Goal: Task Accomplishment & Management: Manage account settings

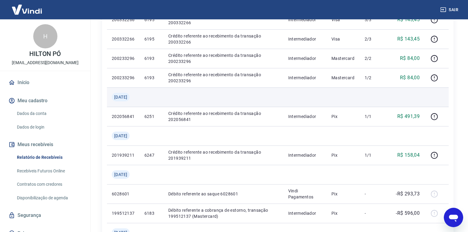
scroll to position [382, 0]
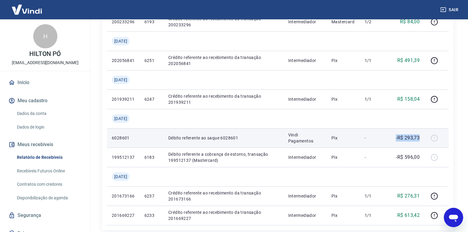
drag, startPoint x: 393, startPoint y: 140, endPoint x: 429, endPoint y: 140, distance: 36.2
click at [429, 140] on tr "6028601 Débito referente ao saque 6028601 Vindi Pagamentos Pix - -R$ 293,73" at bounding box center [278, 137] width 342 height 19
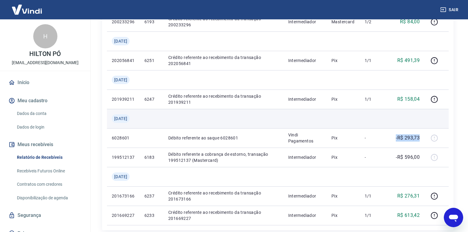
click at [379, 114] on td at bounding box center [373, 118] width 27 height 19
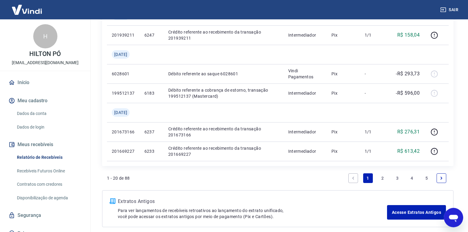
scroll to position [474, 0]
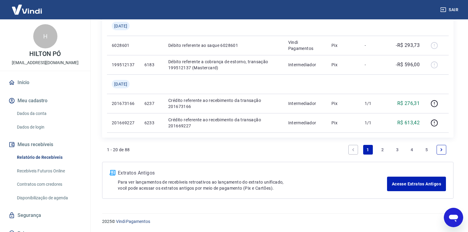
click at [384, 150] on link "2" at bounding box center [382, 150] width 10 height 10
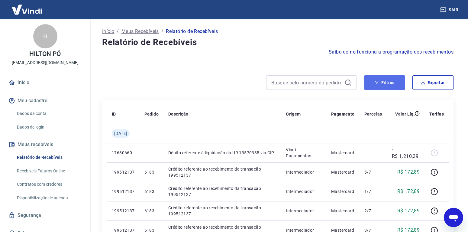
click at [396, 86] on button "Filtros" at bounding box center [384, 82] width 41 height 14
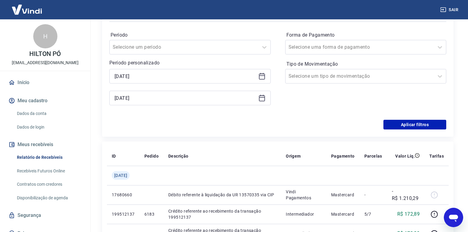
scroll to position [92, 0]
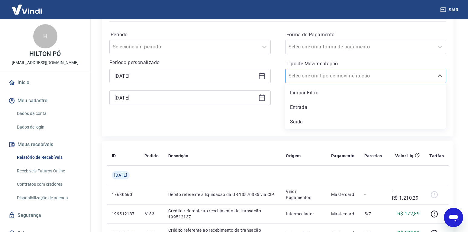
click at [343, 72] on div at bounding box center [359, 76] width 143 height 8
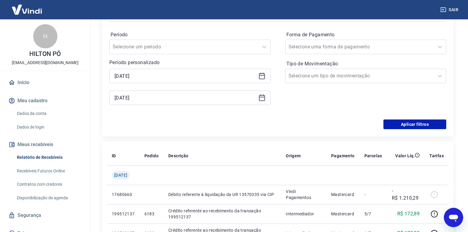
click at [245, 26] on div "Período Selecione um período Período personalizado 01/03/2025 31/03/2025 Forma …" at bounding box center [277, 71] width 337 height 97
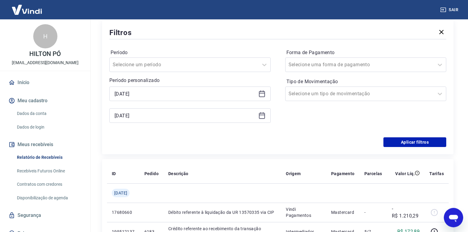
scroll to position [0, 0]
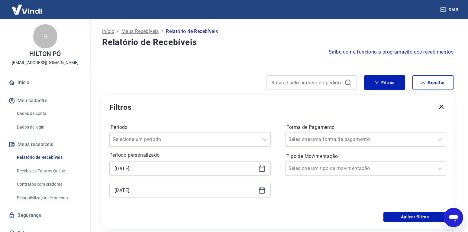
drag, startPoint x: 438, startPoint y: 64, endPoint x: 441, endPoint y: 105, distance: 40.9
click at [438, 65] on div at bounding box center [277, 63] width 351 height 15
click at [441, 105] on icon "button" at bounding box center [441, 106] width 7 height 7
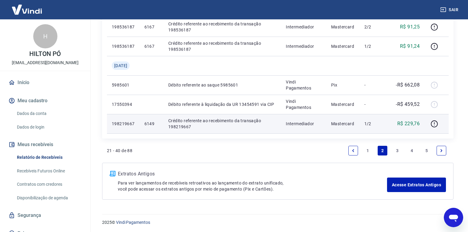
scroll to position [494, 0]
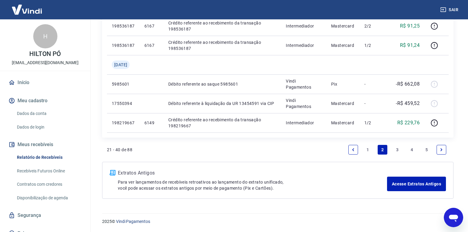
click at [428, 149] on link "5" at bounding box center [427, 150] width 10 height 10
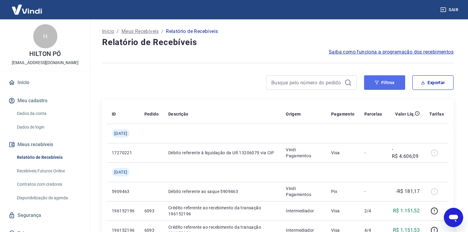
click at [387, 87] on button "Filtros" at bounding box center [384, 82] width 41 height 14
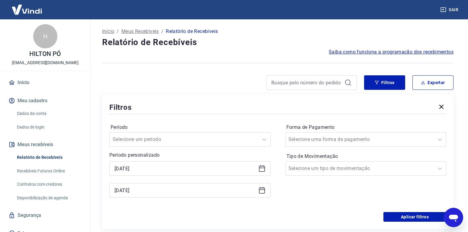
click at [144, 162] on div "01/03/2025" at bounding box center [189, 168] width 161 height 14
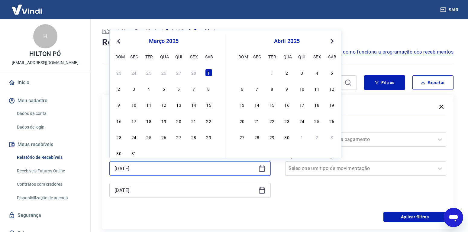
click at [144, 166] on input "01/03/2025" at bounding box center [184, 168] width 141 height 9
click at [133, 74] on div "24" at bounding box center [133, 72] width 7 height 7
type input "24/02/2025"
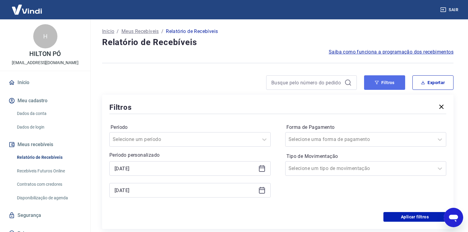
click at [388, 84] on button "Filtros" at bounding box center [384, 82] width 41 height 14
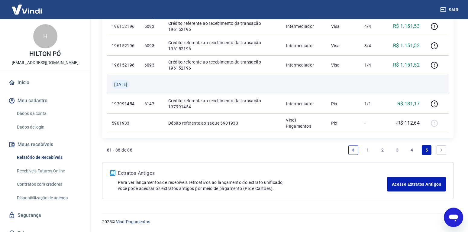
scroll to position [204, 0]
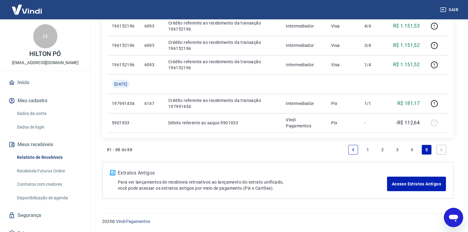
click at [439, 149] on icon "Next page" at bounding box center [441, 149] width 4 height 4
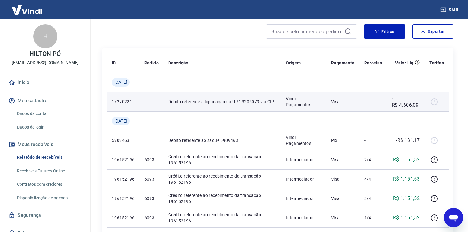
scroll to position [0, 0]
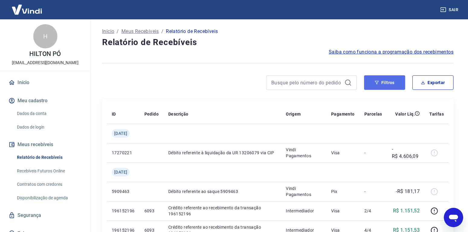
click at [394, 88] on button "Filtros" at bounding box center [384, 82] width 41 height 14
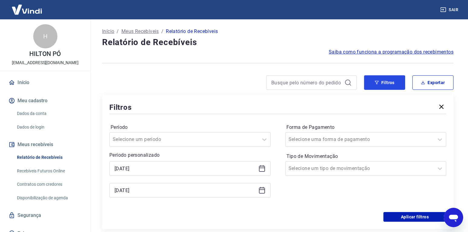
scroll to position [62, 0]
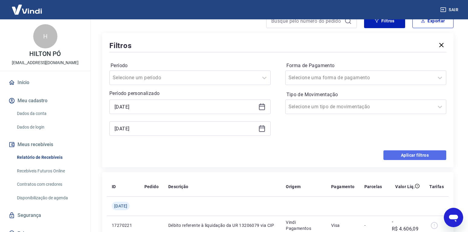
click at [396, 157] on button "Aplicar filtros" at bounding box center [414, 155] width 63 height 10
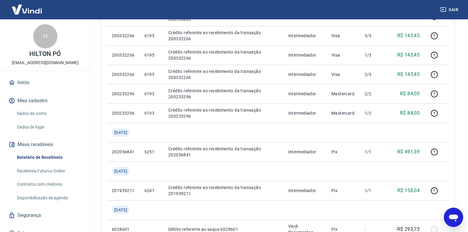
scroll to position [474, 0]
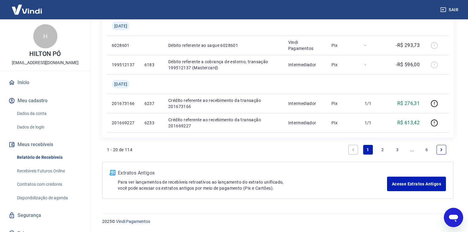
click at [430, 149] on link "6" at bounding box center [427, 150] width 10 height 10
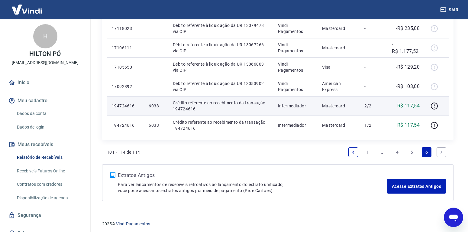
scroll to position [320, 0]
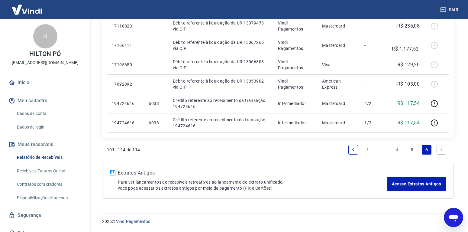
click at [413, 149] on link "5" at bounding box center [412, 150] width 10 height 10
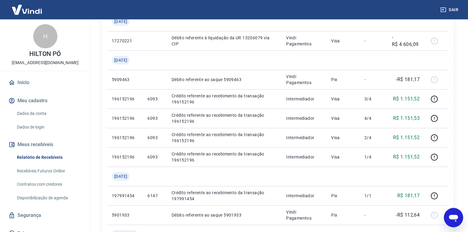
scroll to position [474, 0]
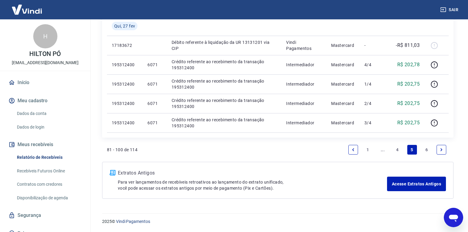
click at [397, 147] on link "4" at bounding box center [397, 150] width 10 height 10
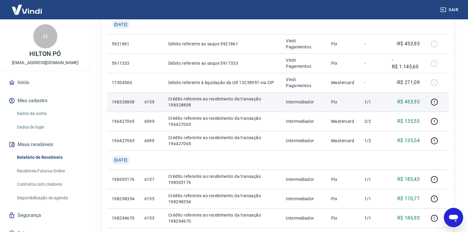
scroll to position [494, 0]
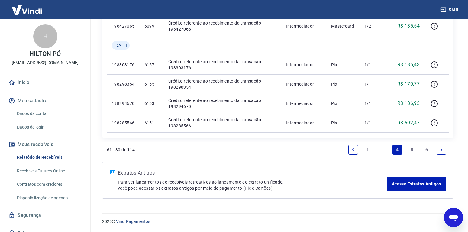
click at [408, 149] on link "5" at bounding box center [412, 150] width 10 height 10
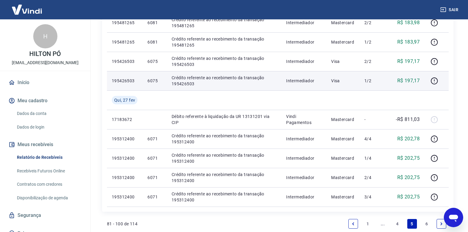
scroll to position [474, 0]
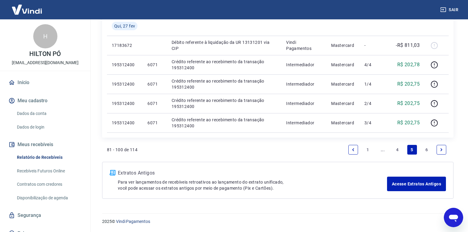
click at [399, 149] on link "4" at bounding box center [397, 150] width 10 height 10
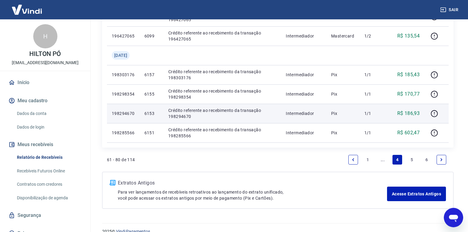
scroll to position [494, 0]
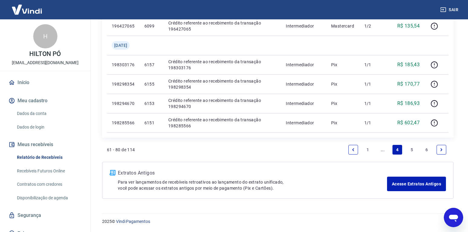
click at [410, 148] on link "5" at bounding box center [412, 150] width 10 height 10
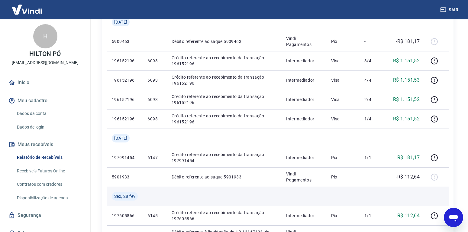
scroll to position [216, 0]
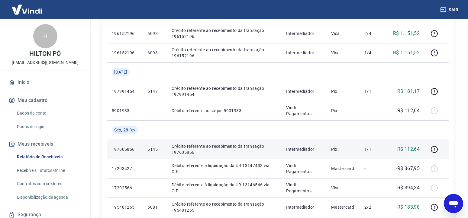
drag, startPoint x: 241, startPoint y: 129, endPoint x: 241, endPoint y: 142, distance: 13.0
click at [241, 142] on tbody "Qua, 05 mar 17270221 Débito referente à liquidação da UR 13206079 via CIP Vindi…" at bounding box center [278, 149] width 342 height 483
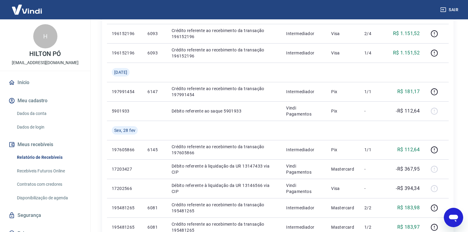
click at [459, 108] on div "Início / Meus Recebíveis / Relatório de Recebíveis Relatório de Recebíveis Saib…" at bounding box center [278, 134] width 366 height 661
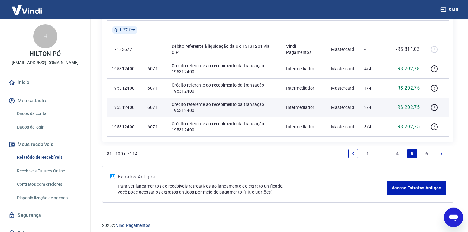
scroll to position [474, 0]
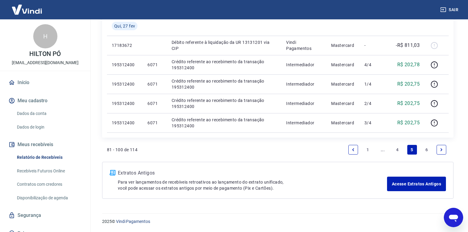
click at [398, 149] on link "4" at bounding box center [397, 150] width 10 height 10
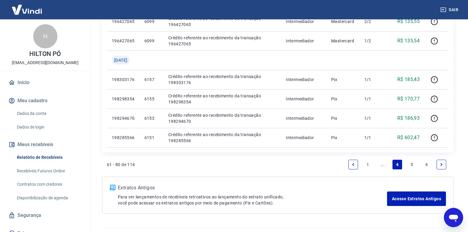
scroll to position [463, 0]
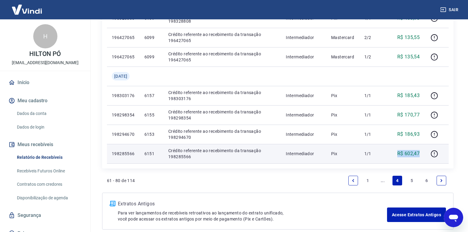
drag, startPoint x: 419, startPoint y: 153, endPoint x: 395, endPoint y: 154, distance: 24.8
click at [395, 154] on div "R$ 602,47" at bounding box center [406, 153] width 28 height 7
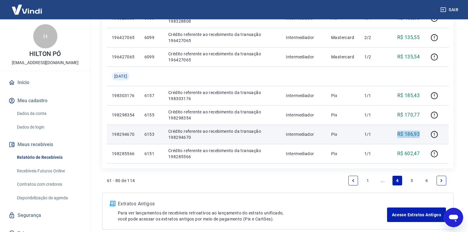
drag, startPoint x: 423, startPoint y: 136, endPoint x: 399, endPoint y: 136, distance: 24.8
click at [399, 136] on td "R$ 186,93" at bounding box center [405, 133] width 37 height 19
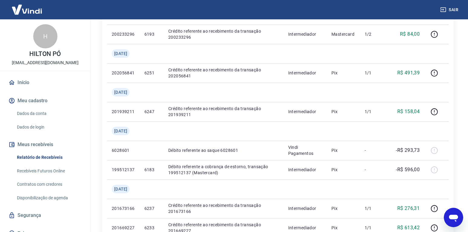
scroll to position [474, 0]
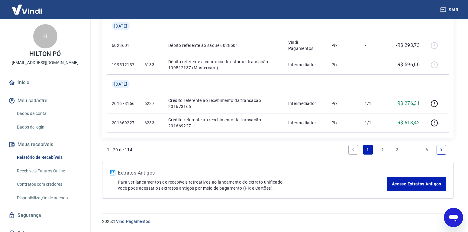
click at [399, 151] on link "3" at bounding box center [397, 150] width 10 height 10
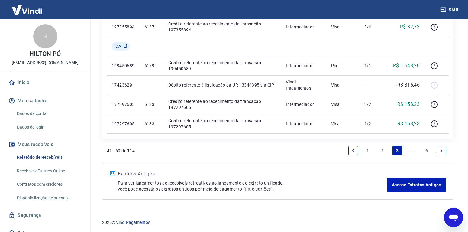
scroll to position [494, 0]
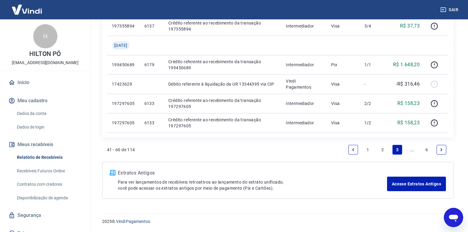
click at [411, 148] on link "..." at bounding box center [412, 150] width 10 height 10
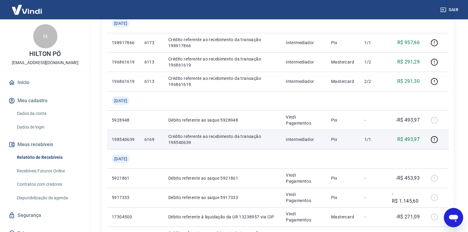
scroll to position [246, 0]
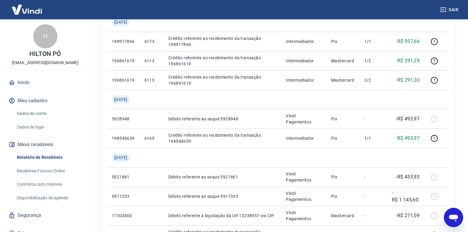
click at [450, 103] on div "ID Pedido Descrição Origem Pagamento Parcelas Valor Líq. Tarifas [DATE] 1740223…" at bounding box center [277, 119] width 351 height 532
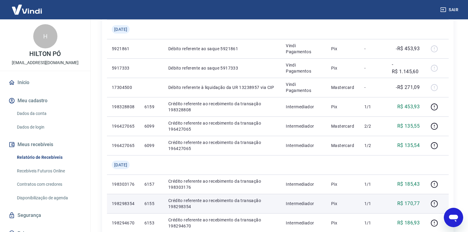
scroll to position [370, 0]
